Goal: Obtain resource: Download file/media

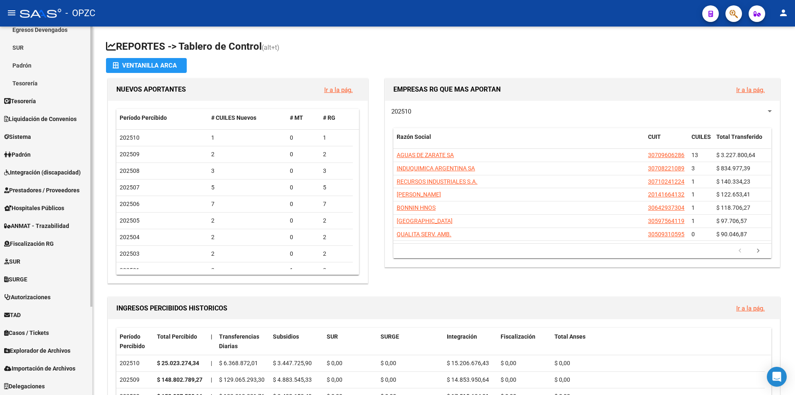
scroll to position [33, 0]
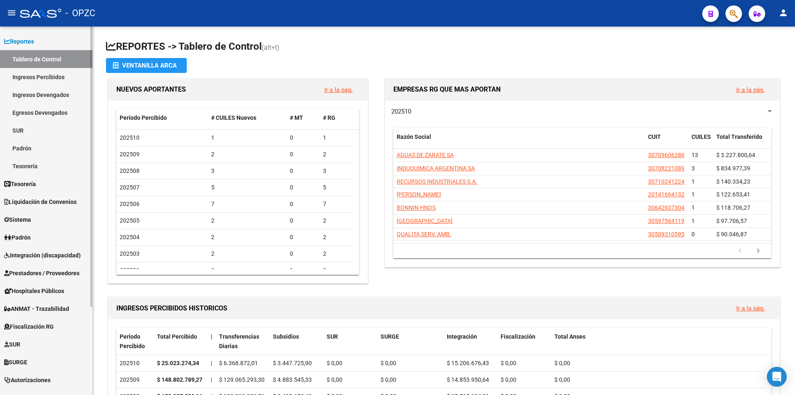
click at [53, 252] on span "Integración (discapacidad)" at bounding box center [42, 255] width 77 height 9
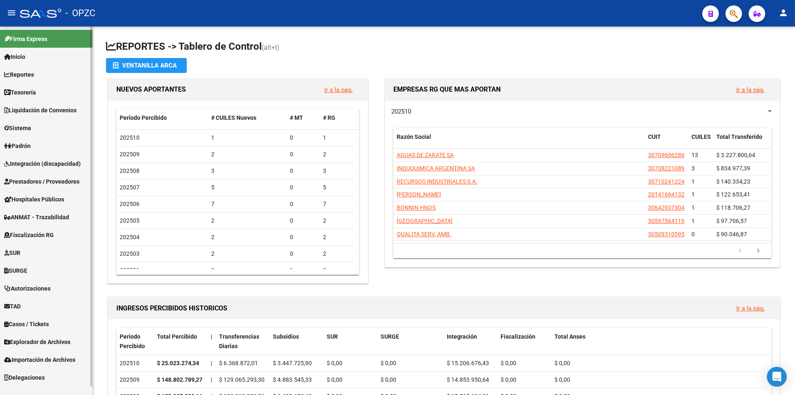
scroll to position [0, 0]
click at [41, 285] on span "Autorizaciones" at bounding box center [27, 288] width 46 height 9
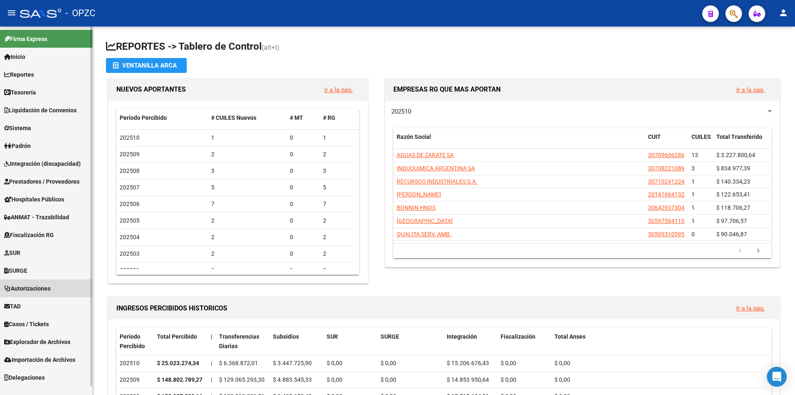
click at [41, 285] on span "Autorizaciones" at bounding box center [27, 288] width 46 height 9
click at [40, 271] on link "SURGE" at bounding box center [46, 270] width 92 height 18
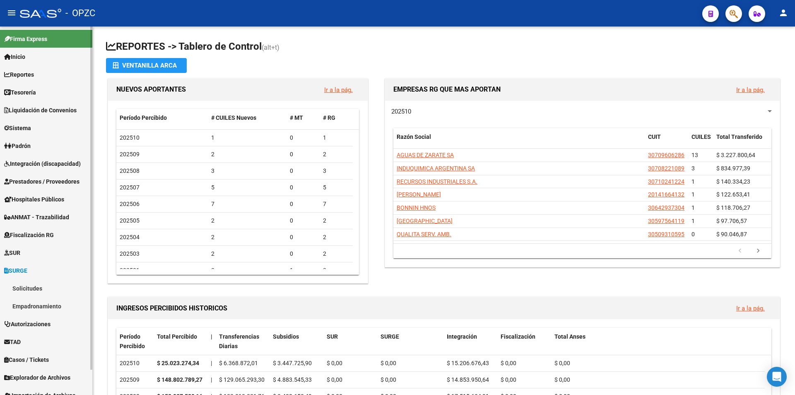
click at [41, 289] on link "Solicitudes" at bounding box center [46, 288] width 92 height 18
click at [53, 287] on link "Solicitudes" at bounding box center [46, 288] width 92 height 18
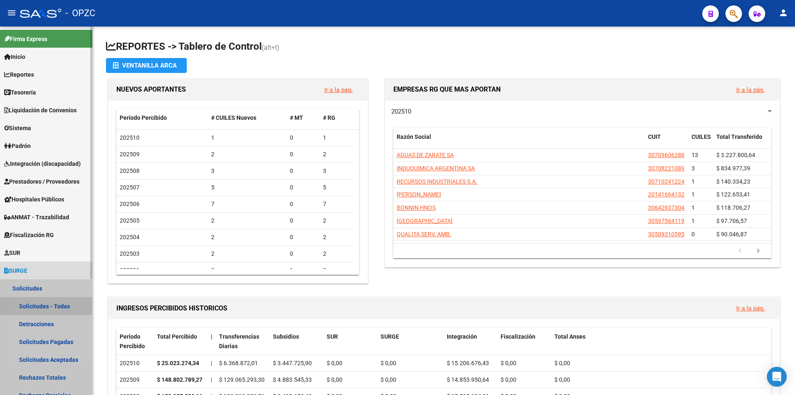
click at [59, 301] on link "Solicitudes - Todas" at bounding box center [46, 306] width 92 height 18
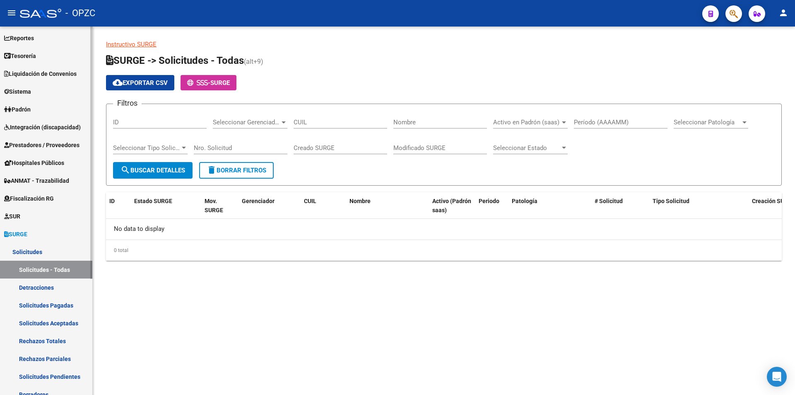
scroll to position [83, 0]
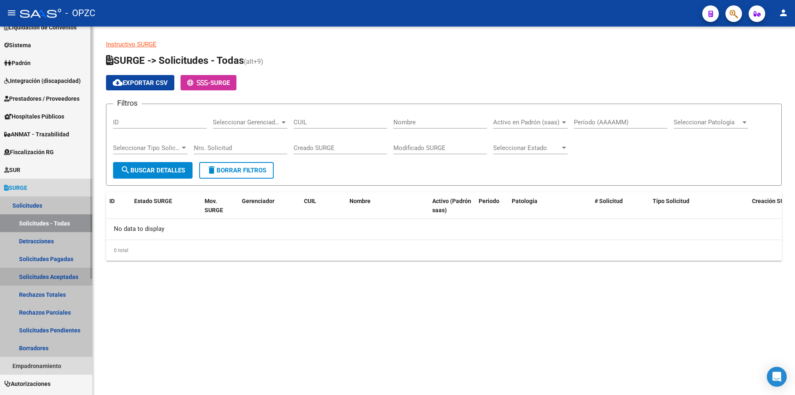
click at [66, 276] on link "Solicitudes Aceptadas" at bounding box center [46, 277] width 92 height 18
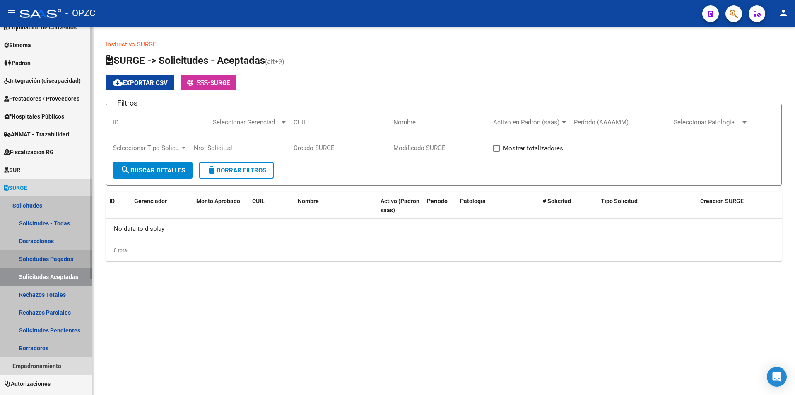
click at [58, 258] on link "Solicitudes Pagadas" at bounding box center [46, 259] width 92 height 18
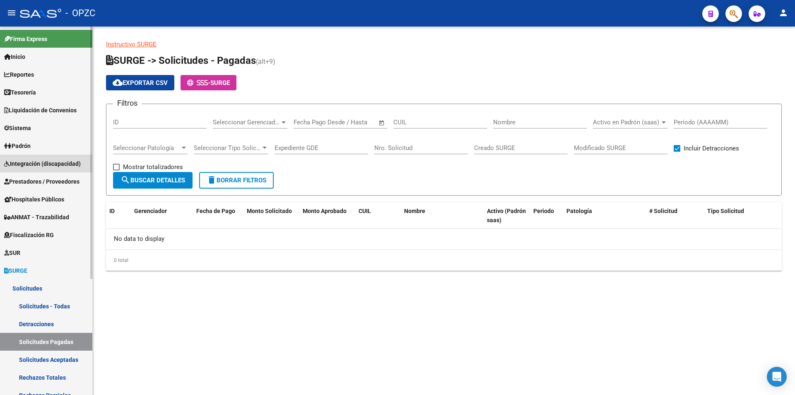
click at [68, 165] on span "Integración (discapacidad)" at bounding box center [42, 163] width 77 height 9
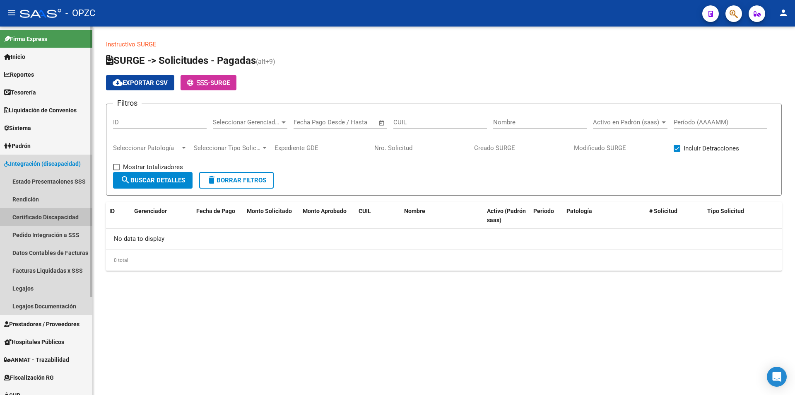
click at [53, 217] on link "Certificado Discapacidad" at bounding box center [46, 217] width 92 height 18
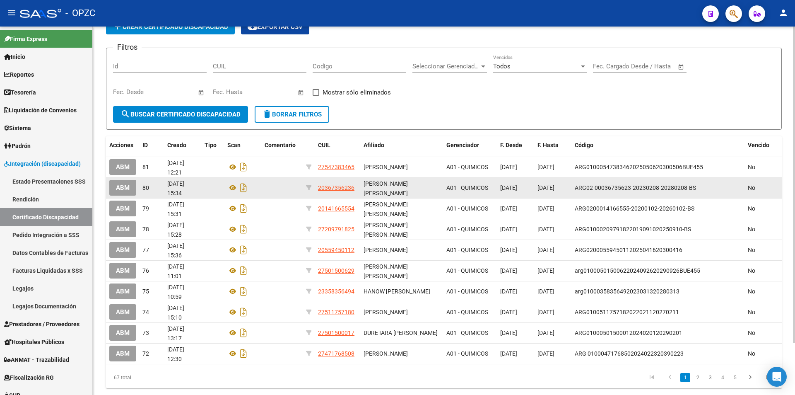
scroll to position [61, 0]
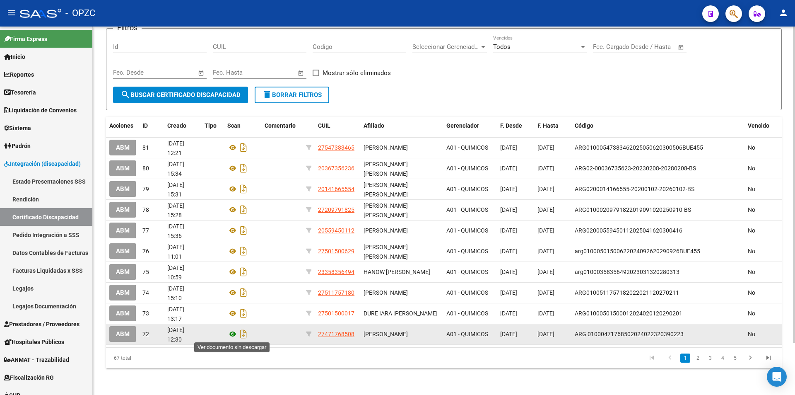
click at [233, 331] on icon at bounding box center [232, 334] width 11 height 10
